Goal: Information Seeking & Learning: Learn about a topic

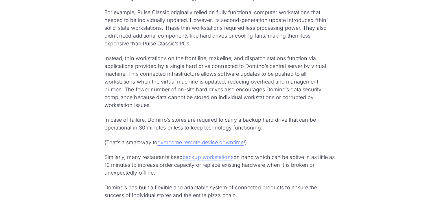
scroll to position [1579, 0]
click at [214, 159] on link "backup workstations" at bounding box center [208, 157] width 51 height 6
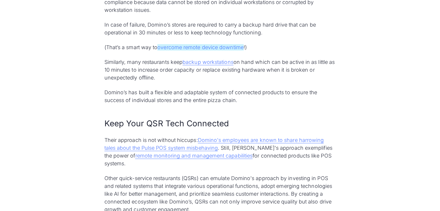
scroll to position [1675, 0]
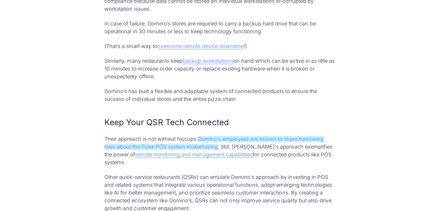
click at [168, 148] on link "Domino's employees are known to share harrowing tales about the Pulse POS syste…" at bounding box center [214, 143] width 220 height 14
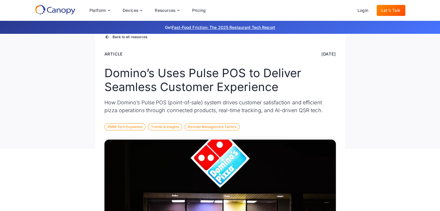
scroll to position [0, 0]
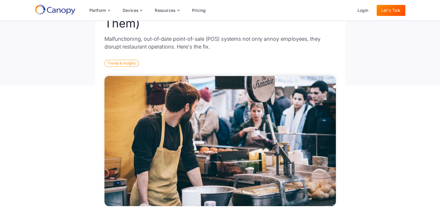
scroll to position [111, 0]
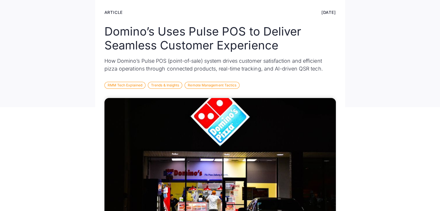
scroll to position [76, 0]
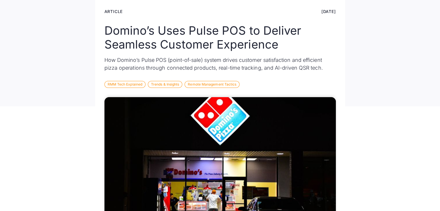
click at [135, 85] on div "RMM Tech Explained" at bounding box center [124, 84] width 41 height 7
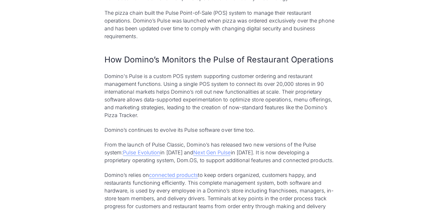
scroll to position [376, 0]
click at [139, 151] on link "Pulse Evolution" at bounding box center [141, 152] width 37 height 6
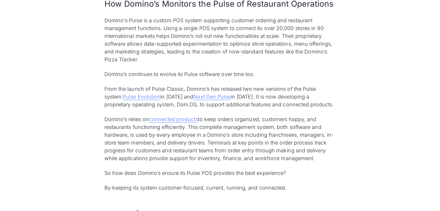
scroll to position [433, 0]
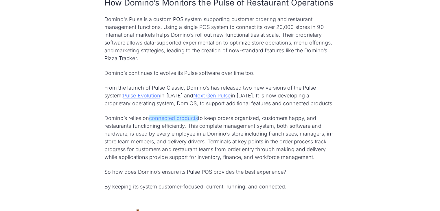
click at [180, 119] on link "connected products" at bounding box center [173, 118] width 49 height 6
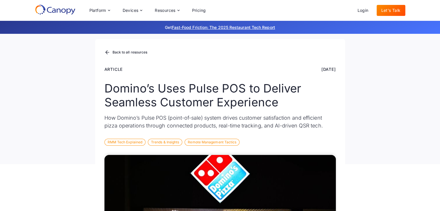
scroll to position [0, 0]
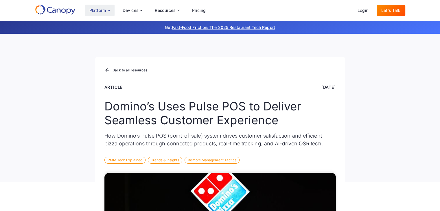
click at [111, 10] on icon at bounding box center [109, 10] width 5 height 5
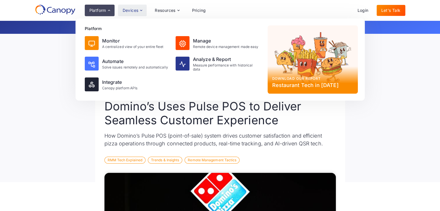
click at [141, 11] on icon at bounding box center [141, 10] width 5 height 5
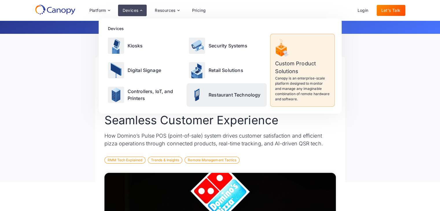
click at [223, 99] on div "Restaurant Technology" at bounding box center [227, 94] width 80 height 23
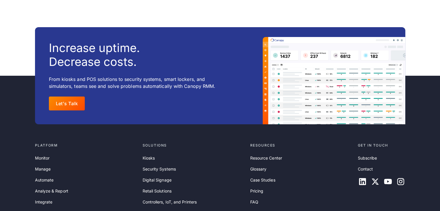
scroll to position [6487, 0]
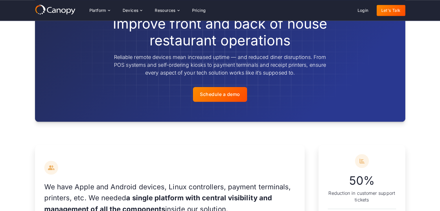
scroll to position [467, 0]
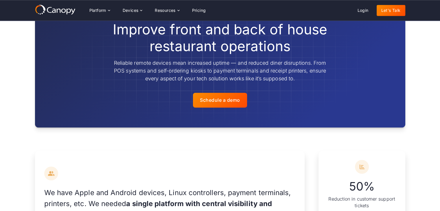
click at [223, 99] on div "Schedule a demo" at bounding box center [220, 100] width 40 height 5
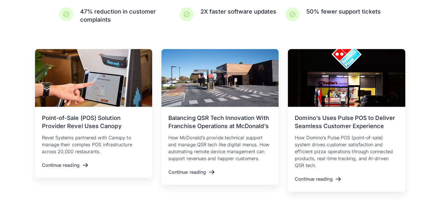
scroll to position [1152, 0]
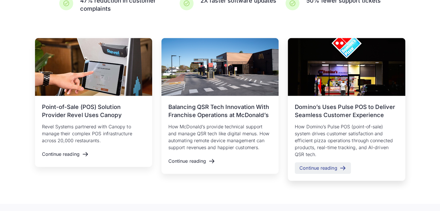
click at [321, 169] on div "Continue reading" at bounding box center [319, 168] width 38 height 5
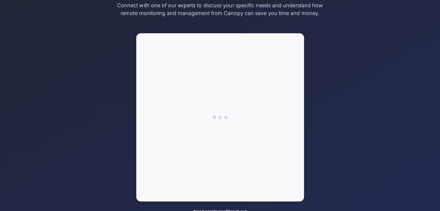
scroll to position [79, 0]
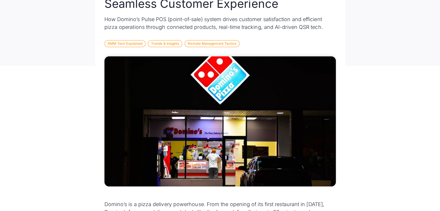
scroll to position [117, 0]
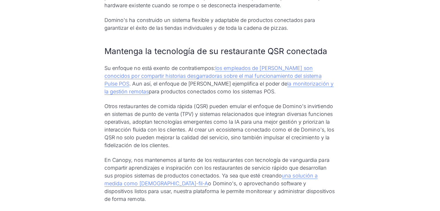
scroll to position [1899, 0]
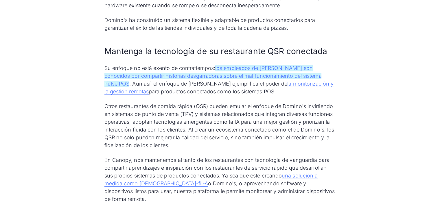
click at [218, 68] on font "los empleados de [PERSON_NAME] son conocidos por compartir historias desgarrado…" at bounding box center [212, 76] width 217 height 22
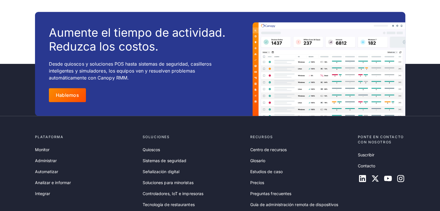
scroll to position [2851, 0]
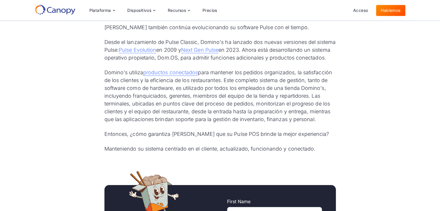
scroll to position [467, 0]
